Goal: Task Accomplishment & Management: Use online tool/utility

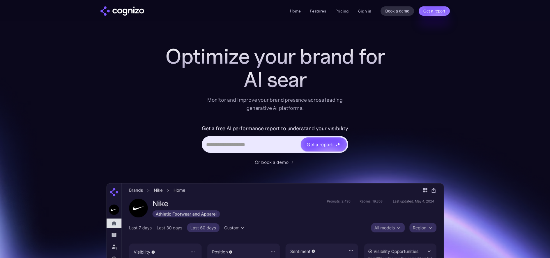
click at [360, 9] on link "Sign in" at bounding box center [364, 11] width 13 height 7
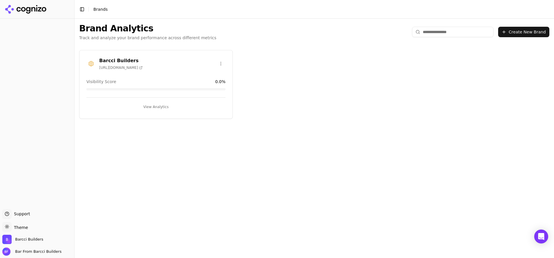
click at [142, 69] on span "https://barccibuilders.com" at bounding box center [120, 67] width 43 height 5
click at [157, 109] on button "View Analytics" at bounding box center [155, 106] width 139 height 9
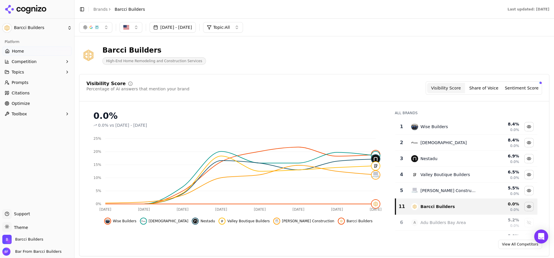
click at [29, 105] on link "Optimize" at bounding box center [37, 103] width 70 height 9
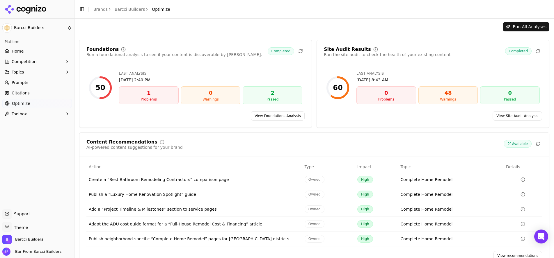
click at [293, 118] on link "View Foundations Analysis" at bounding box center [278, 115] width 54 height 9
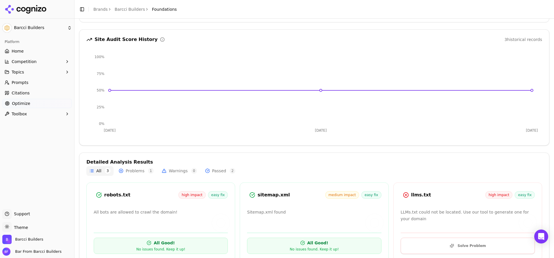
scroll to position [68, 0]
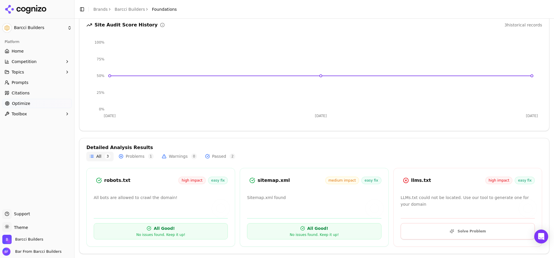
click at [430, 231] on button "Solve Problem" at bounding box center [468, 232] width 134 height 16
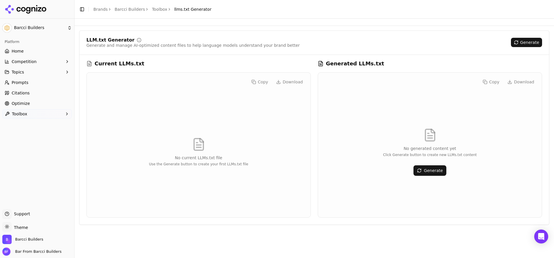
click at [421, 140] on div "No generated content yet Click Generate button to create new LLMs.txt content G…" at bounding box center [430, 152] width 215 height 122
click at [521, 83] on div "Copy Download" at bounding box center [430, 81] width 215 height 9
click at [431, 174] on button "Generate" at bounding box center [430, 171] width 33 height 10
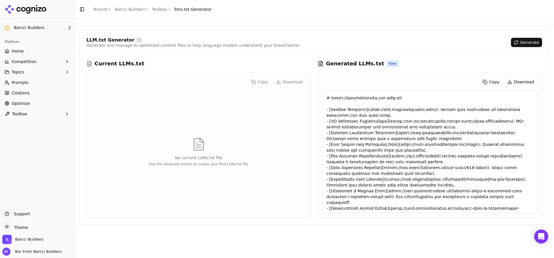
click at [515, 82] on button "Download" at bounding box center [521, 81] width 33 height 9
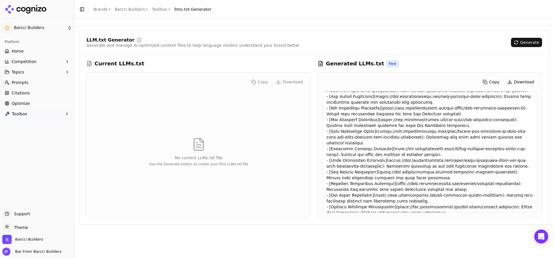
scroll to position [200, 0]
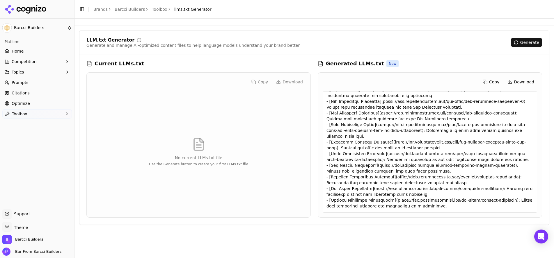
click at [40, 52] on link "Home" at bounding box center [37, 51] width 70 height 9
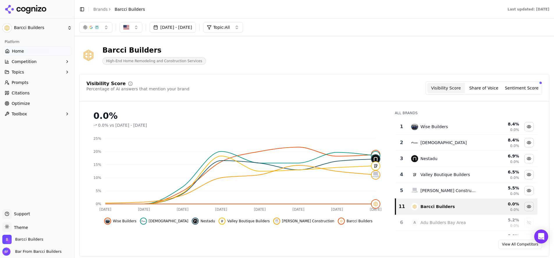
click at [22, 113] on span "Toolbox" at bounding box center [19, 114] width 15 height 6
click at [24, 112] on span "Toolbox" at bounding box center [19, 114] width 15 height 6
click at [24, 102] on span "Optimize" at bounding box center [21, 104] width 18 height 6
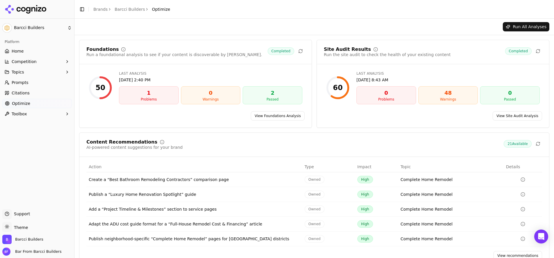
scroll to position [1, 0]
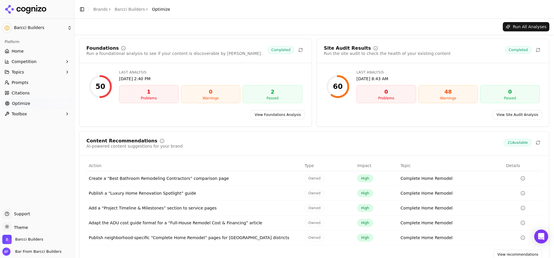
click at [530, 25] on button "Run All Analyses" at bounding box center [526, 26] width 47 height 9
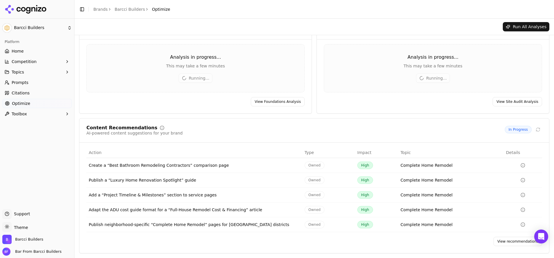
scroll to position [9, 0]
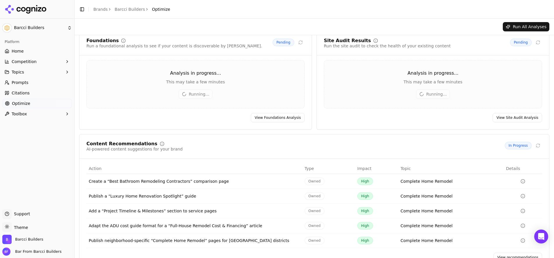
click at [132, 229] on div "Adapt the ADU cost guide format for a “Full-House Remodel Cost & Financing” art…" at bounding box center [194, 226] width 211 height 6
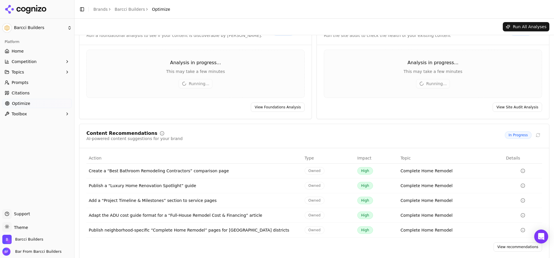
scroll to position [20, 0]
click at [309, 214] on span "Owned" at bounding box center [315, 215] width 20 height 8
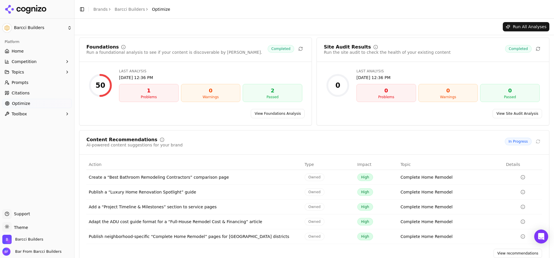
scroll to position [0, 0]
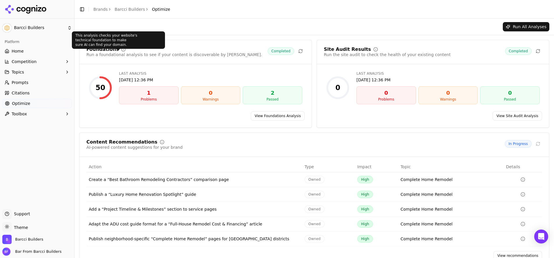
click at [121, 49] on icon at bounding box center [123, 49] width 5 height 5
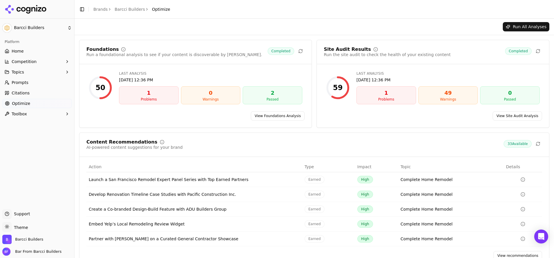
click at [507, 28] on button "Run All Analyses" at bounding box center [526, 26] width 47 height 9
click at [401, 99] on div "Problems" at bounding box center [386, 99] width 54 height 5
